Goal: Task Accomplishment & Management: Manage account settings

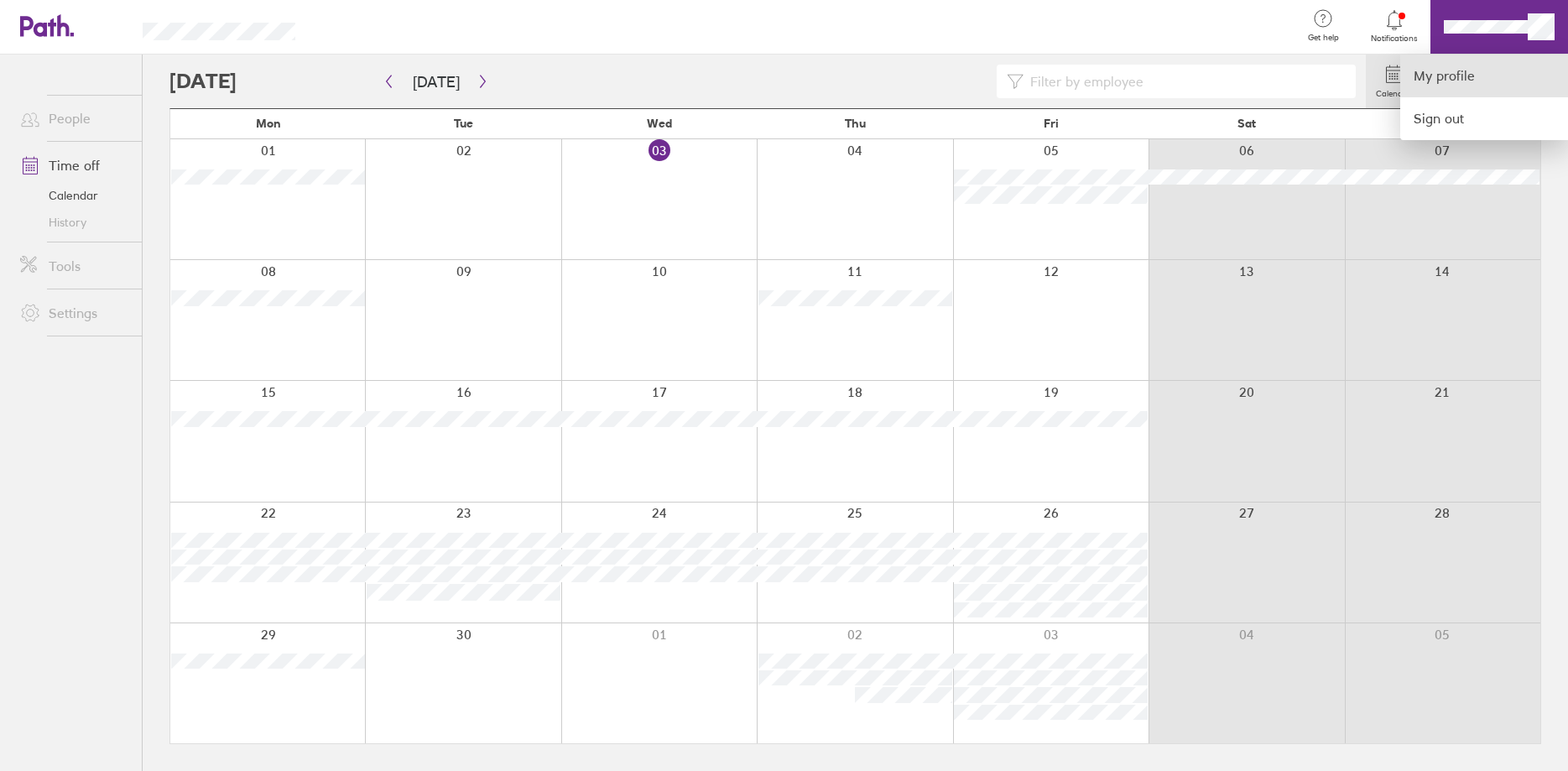
click at [1469, 78] on link "My profile" at bounding box center [1485, 75] width 168 height 43
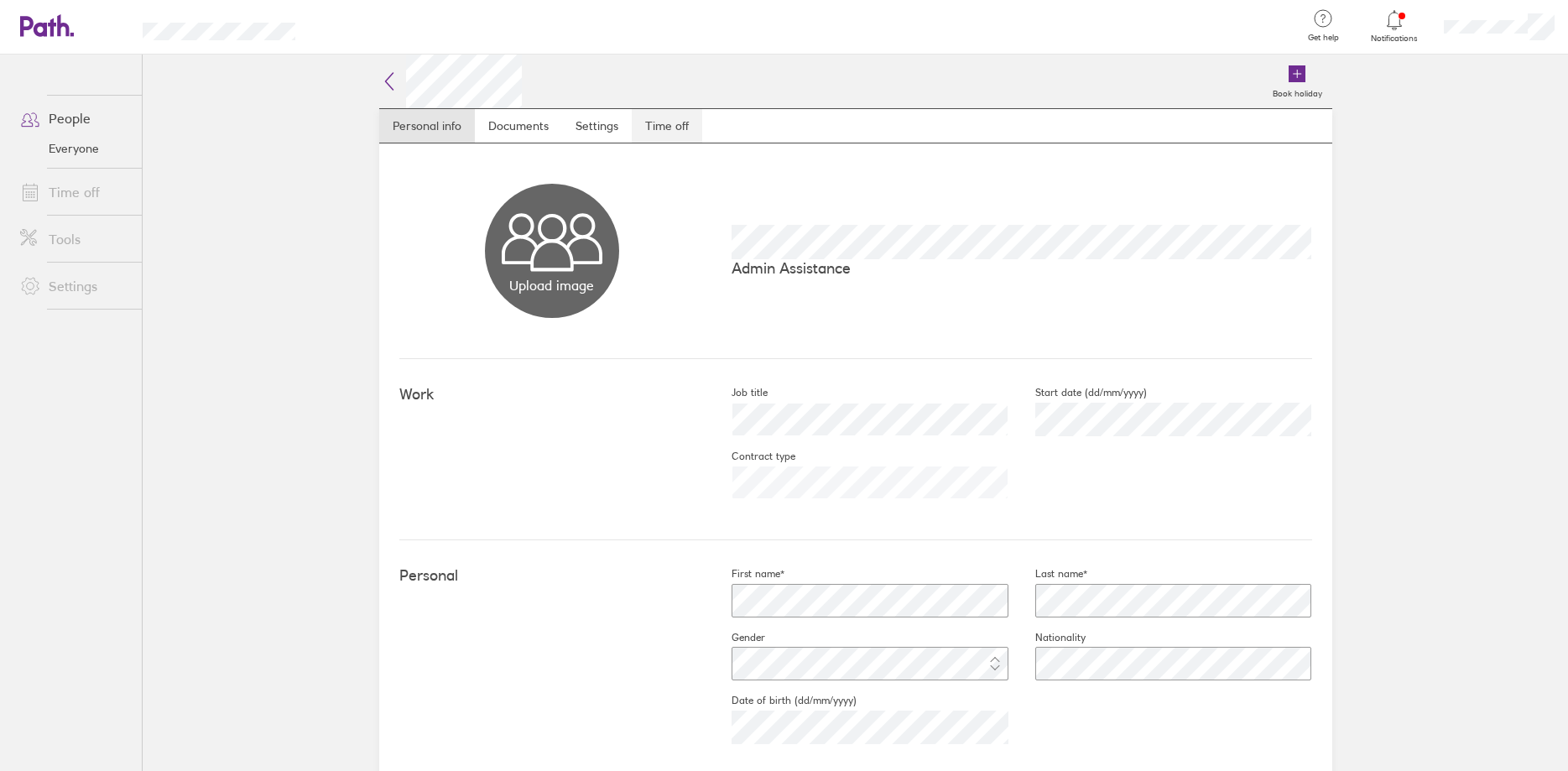
click at [660, 122] on link "Time off" at bounding box center [667, 126] width 71 height 34
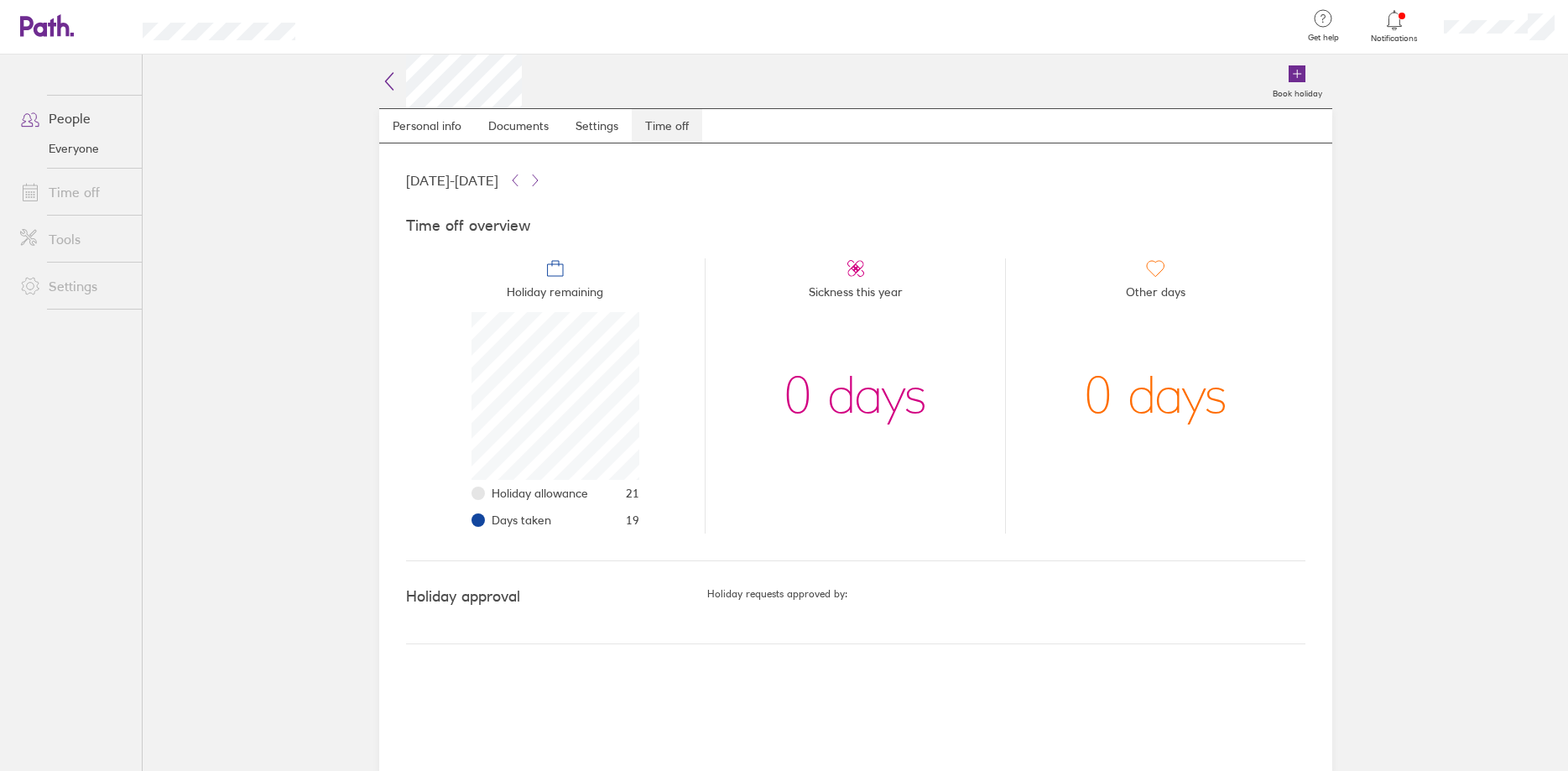
scroll to position [168, 168]
click at [49, 191] on link "Time off" at bounding box center [74, 192] width 135 height 34
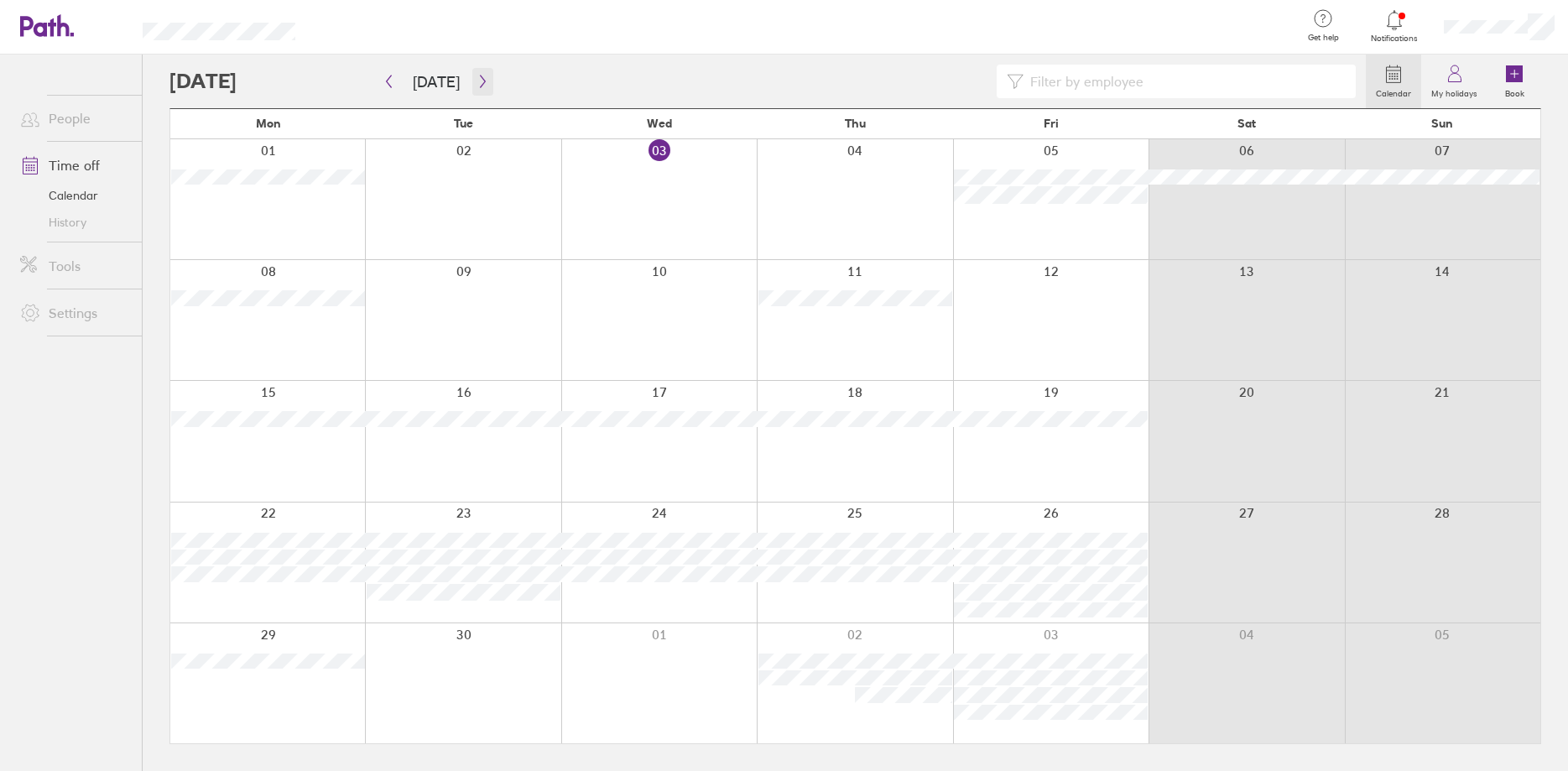
click at [483, 84] on icon "button" at bounding box center [482, 81] width 13 height 14
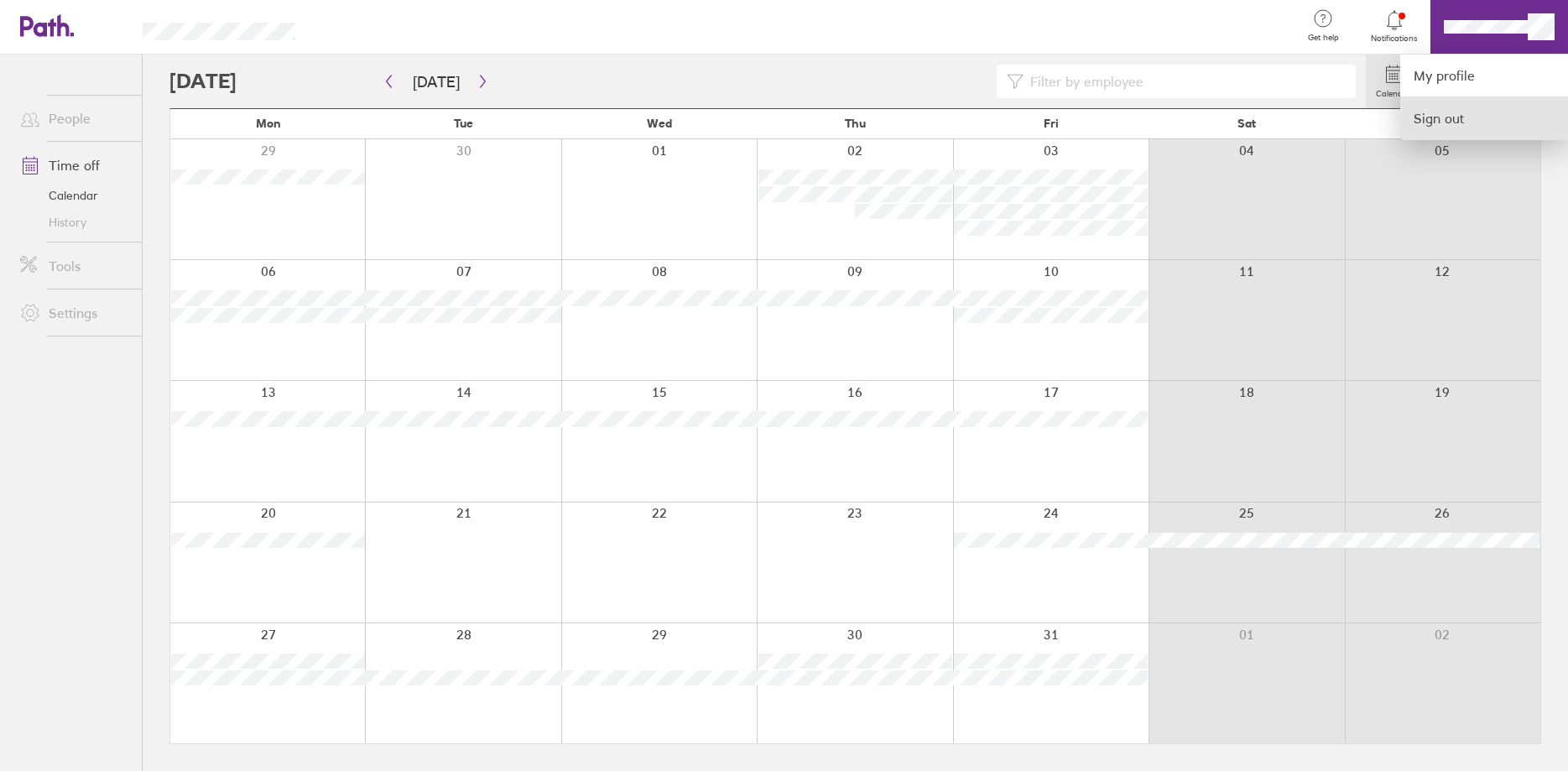
click at [1498, 125] on link "Sign out" at bounding box center [1485, 118] width 168 height 42
